Goal: Transaction & Acquisition: Purchase product/service

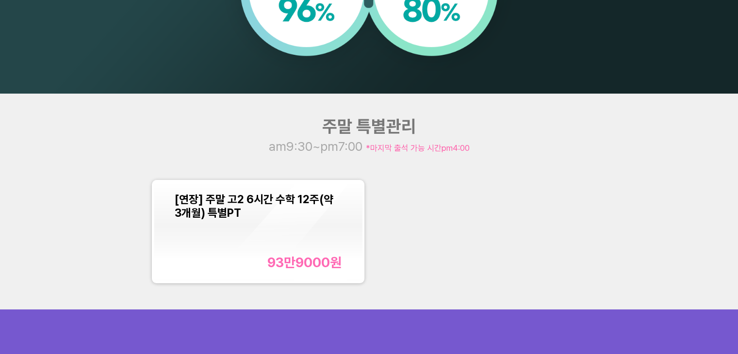
scroll to position [922, 0]
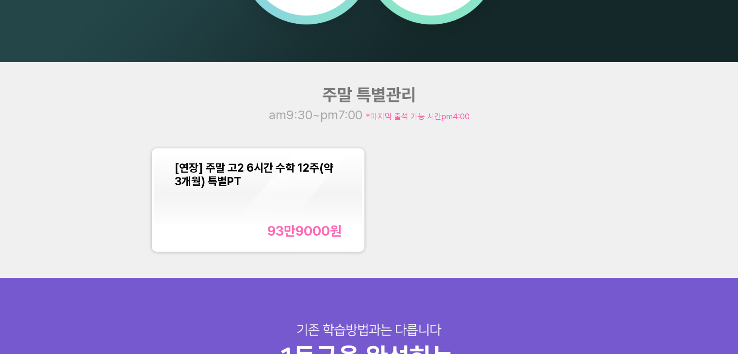
click at [259, 202] on div "[연장] 주말 고2 6시간 수학 12주(약 3개월) 특별PT 93만9000 원" at bounding box center [258, 200] width 167 height 78
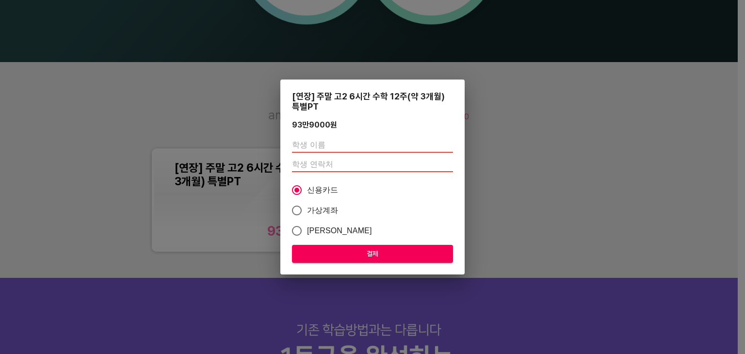
click at [326, 146] on input "text" at bounding box center [372, 145] width 161 height 16
type input "[PERSON_NAME]"
click at [342, 160] on input "number" at bounding box center [372, 165] width 161 height 16
type input "01047590366"
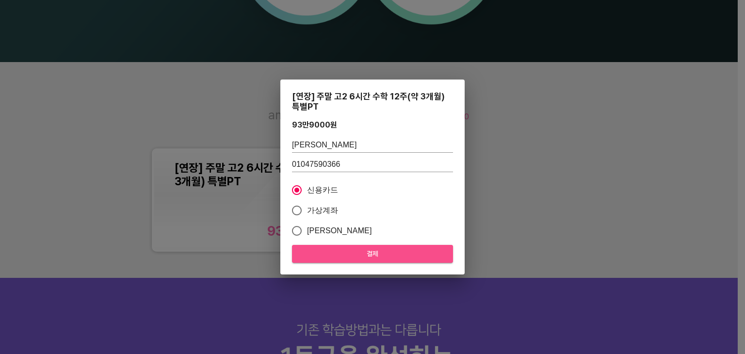
click at [363, 252] on span "결제" at bounding box center [373, 254] width 146 height 12
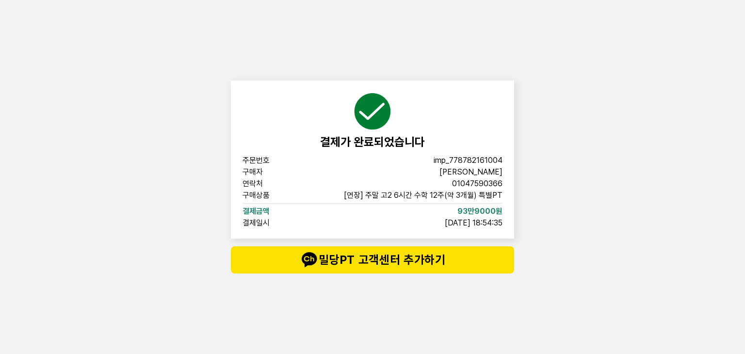
click at [368, 37] on div "결제가 완료되었습니다 주문번호 imp_[PHONE_NUMBER] 구매자 문수현 연락처 01047590366 구매상품 [연장] 주말 고2 6시간…" at bounding box center [372, 177] width 291 height 354
